Goal: Find specific page/section: Find specific page/section

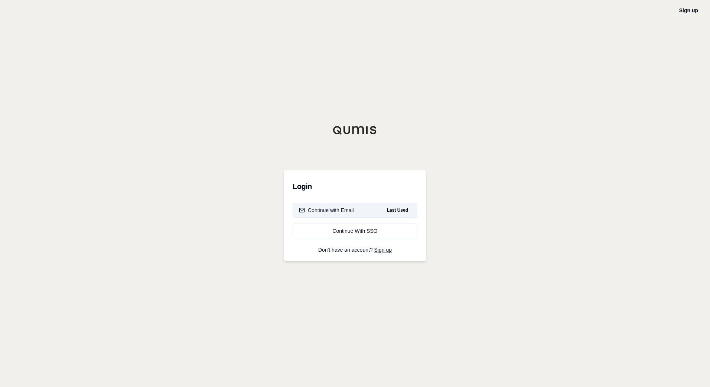
click at [337, 209] on div "Continue with Email" at bounding box center [326, 210] width 55 height 7
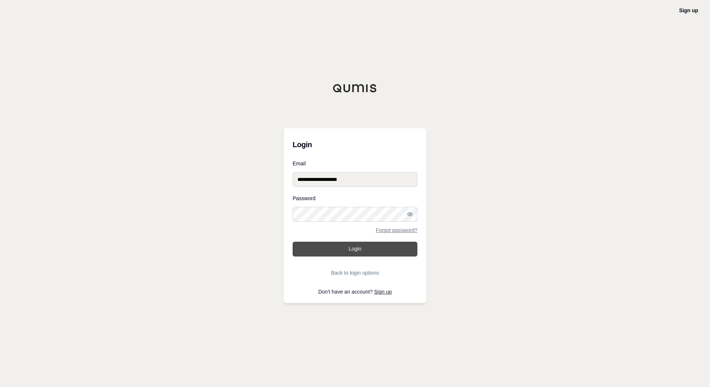
click at [359, 252] on button "Login" at bounding box center [354, 249] width 125 height 15
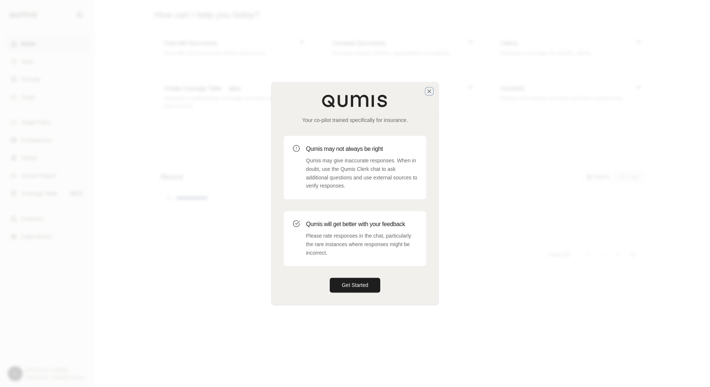
click at [429, 91] on icon "button" at bounding box center [429, 91] width 6 height 6
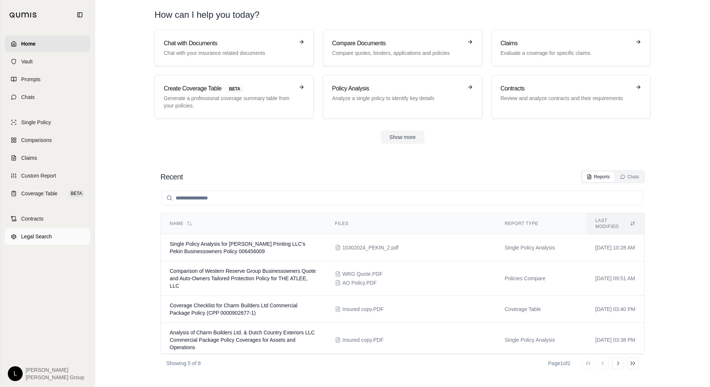
click at [44, 240] on span "Legal Search" at bounding box center [36, 236] width 31 height 7
click at [32, 241] on link "Legal Search" at bounding box center [47, 237] width 85 height 16
click at [35, 232] on link "Legal Search" at bounding box center [47, 237] width 85 height 16
click at [43, 235] on span "Legal Search" at bounding box center [36, 236] width 31 height 7
